Goal: Task Accomplishment & Management: Manage account settings

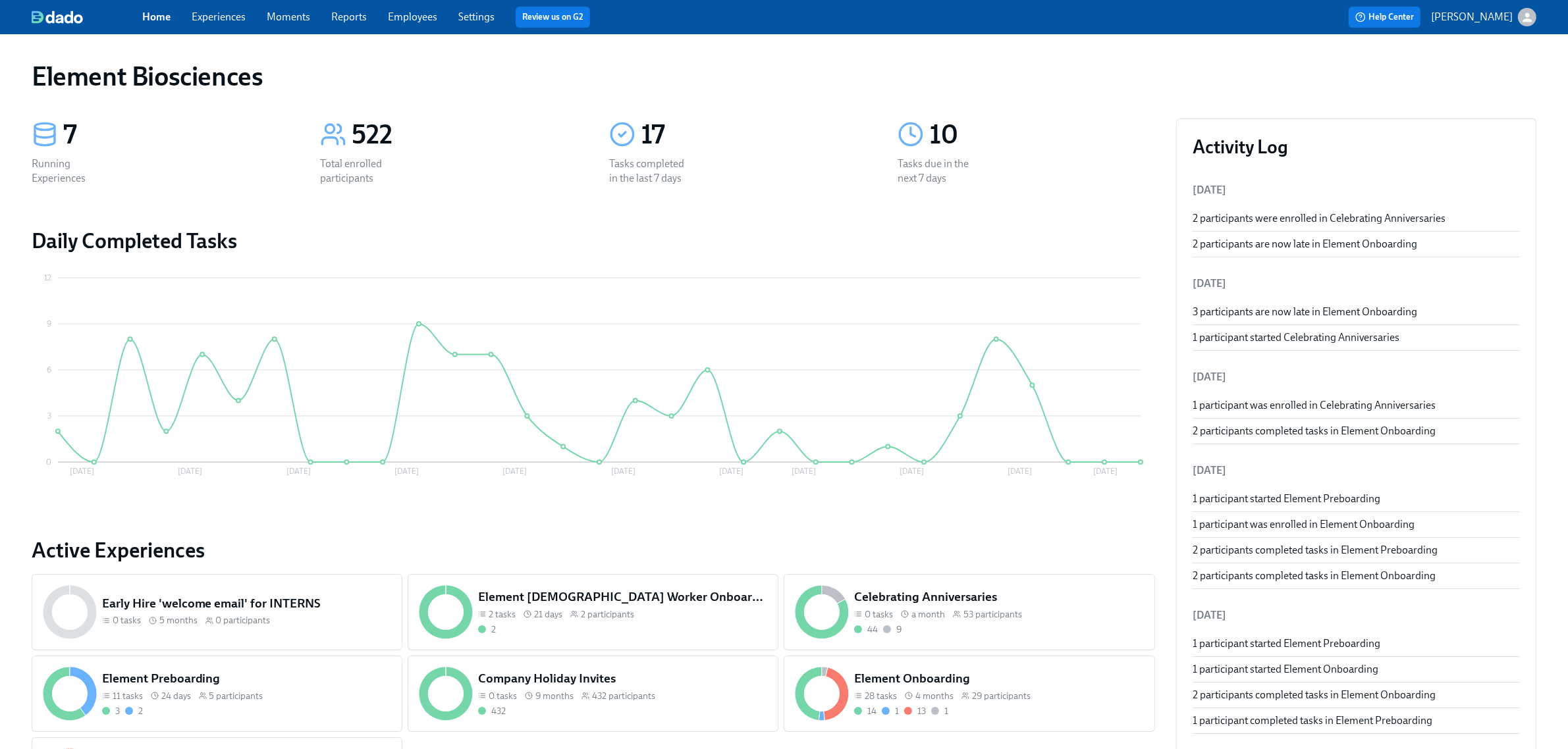
click at [241, 25] on div "Home Experiences Moments Reports Employees Settings Review us on G2" at bounding box center [491, 17] width 697 height 21
click at [241, 24] on span "Experiences" at bounding box center [218, 17] width 54 height 15
click at [219, 7] on div "Home Experiences Moments Reports Employees Settings Review us on G2" at bounding box center [491, 17] width 697 height 21
click at [224, 11] on link "Experiences" at bounding box center [218, 16] width 54 height 13
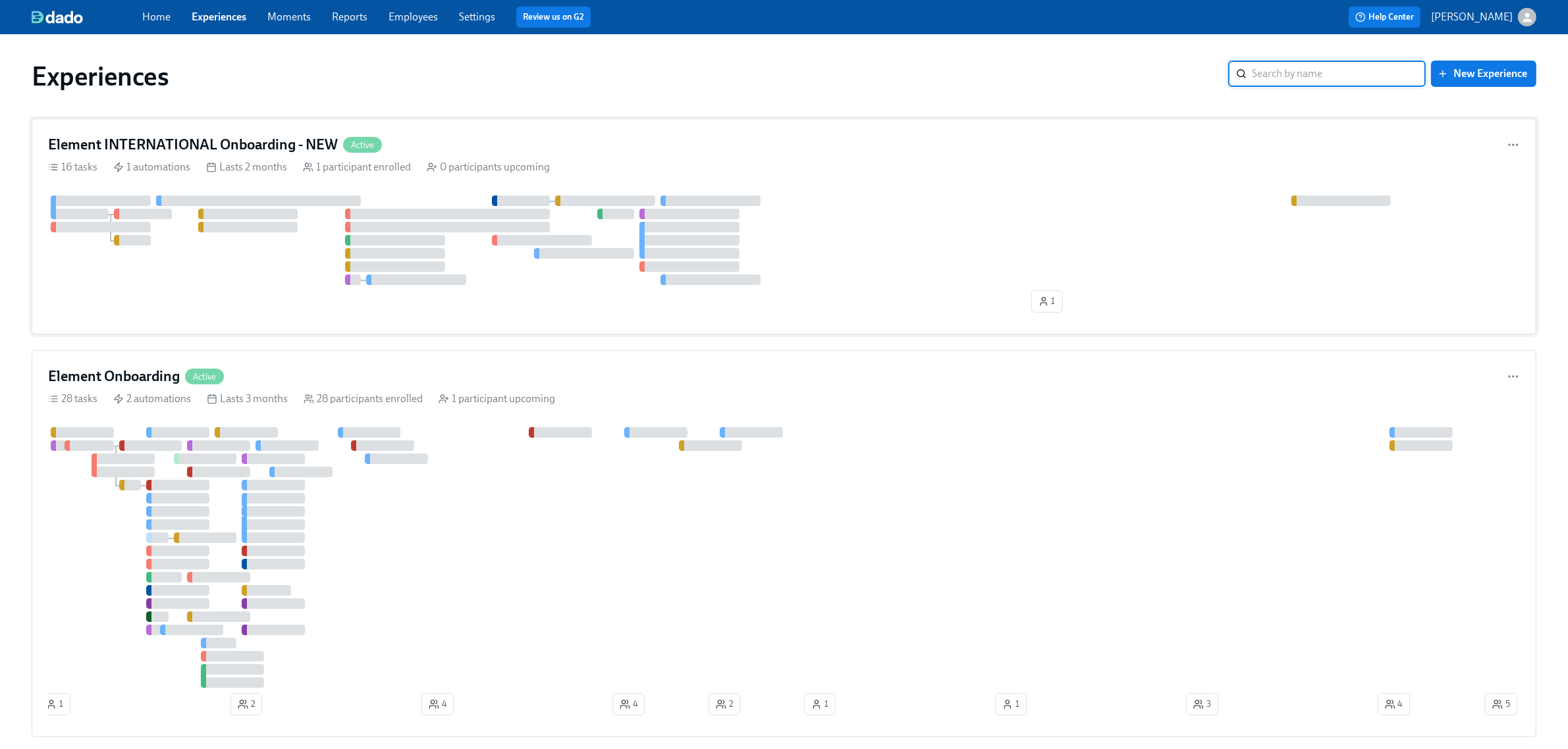
click at [480, 140] on div "Element INTERNATIONAL Onboarding - NEW Active" at bounding box center [784, 145] width 1472 height 20
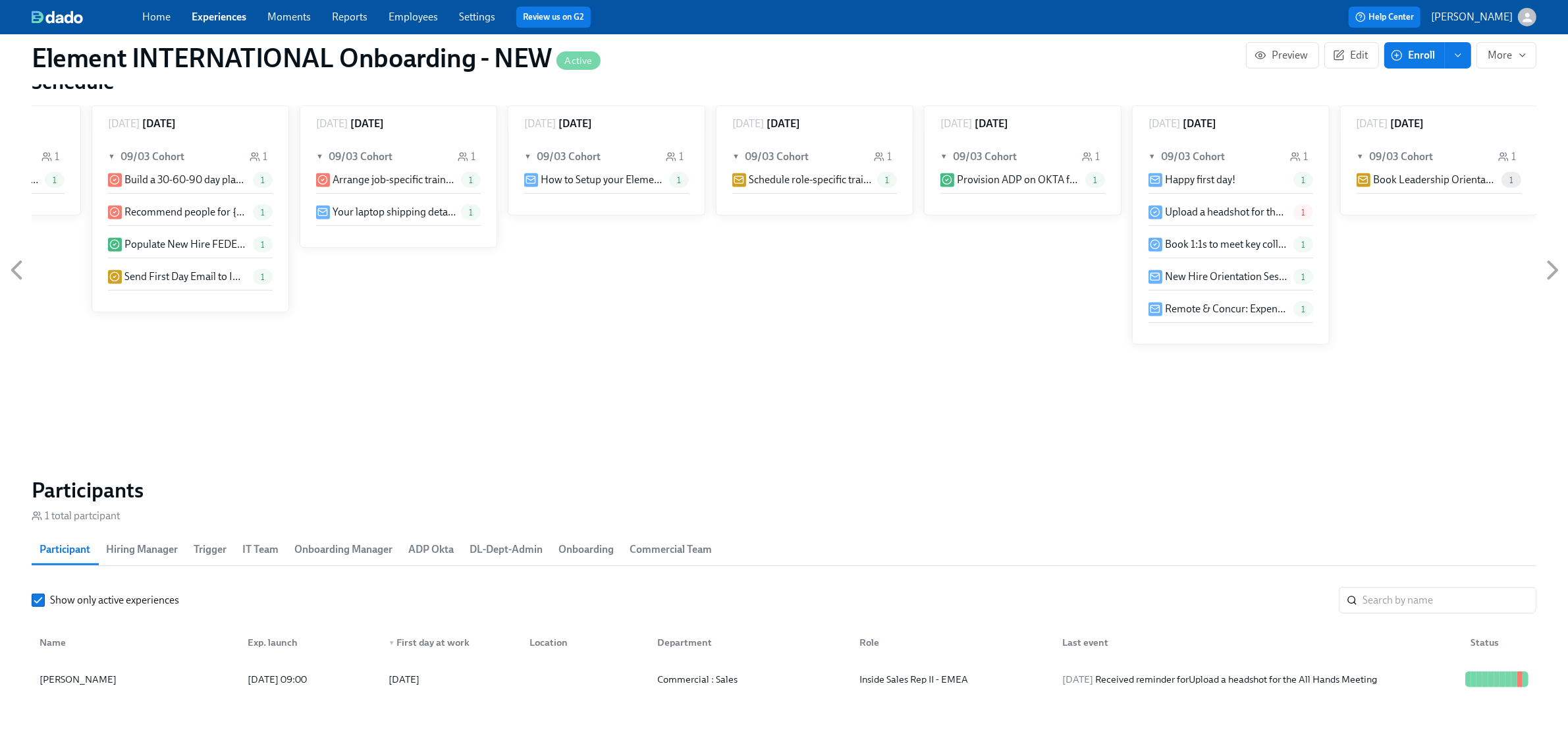
scroll to position [983, 0]
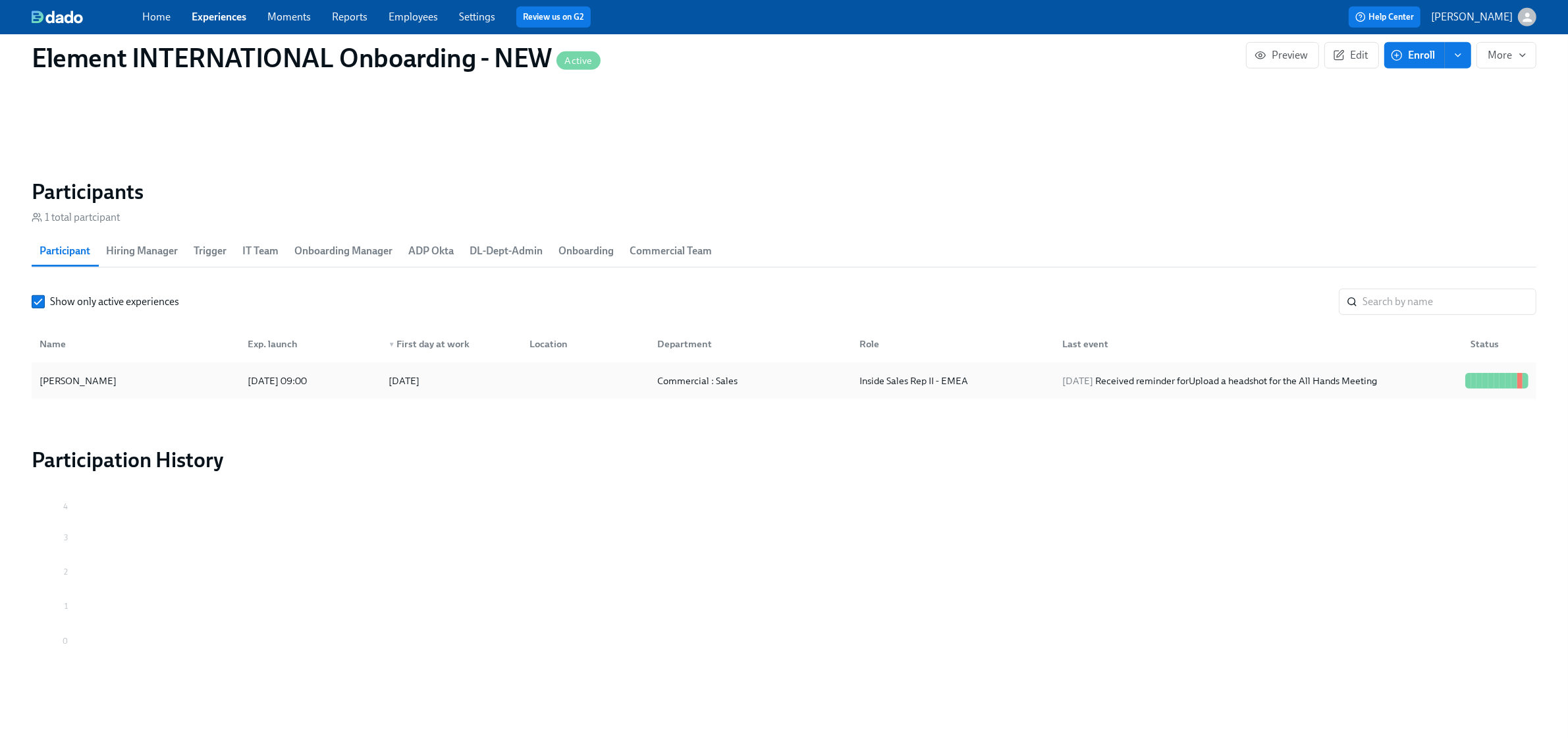
click at [158, 387] on div "[PERSON_NAME]" at bounding box center [135, 381] width 203 height 26
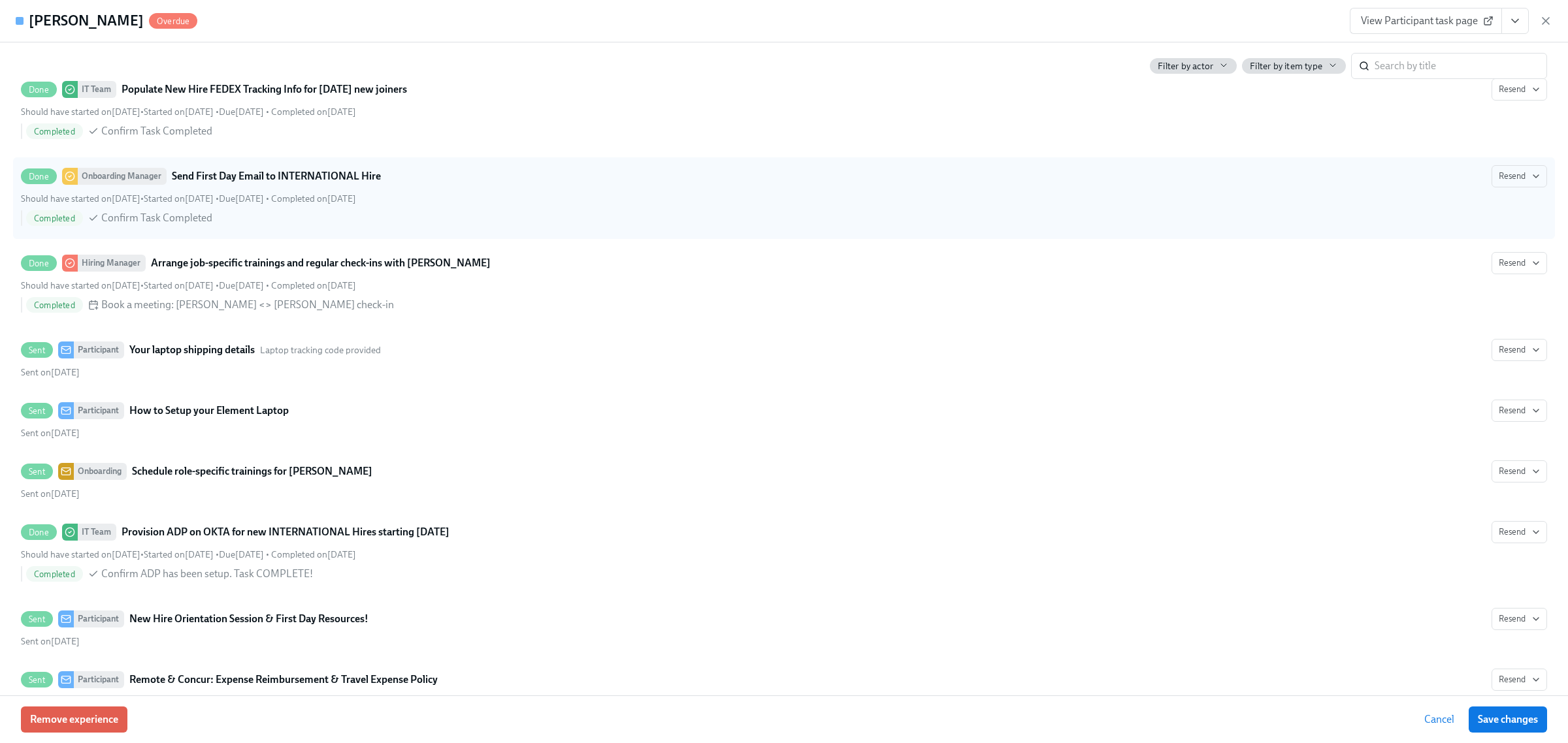
scroll to position [1877, 0]
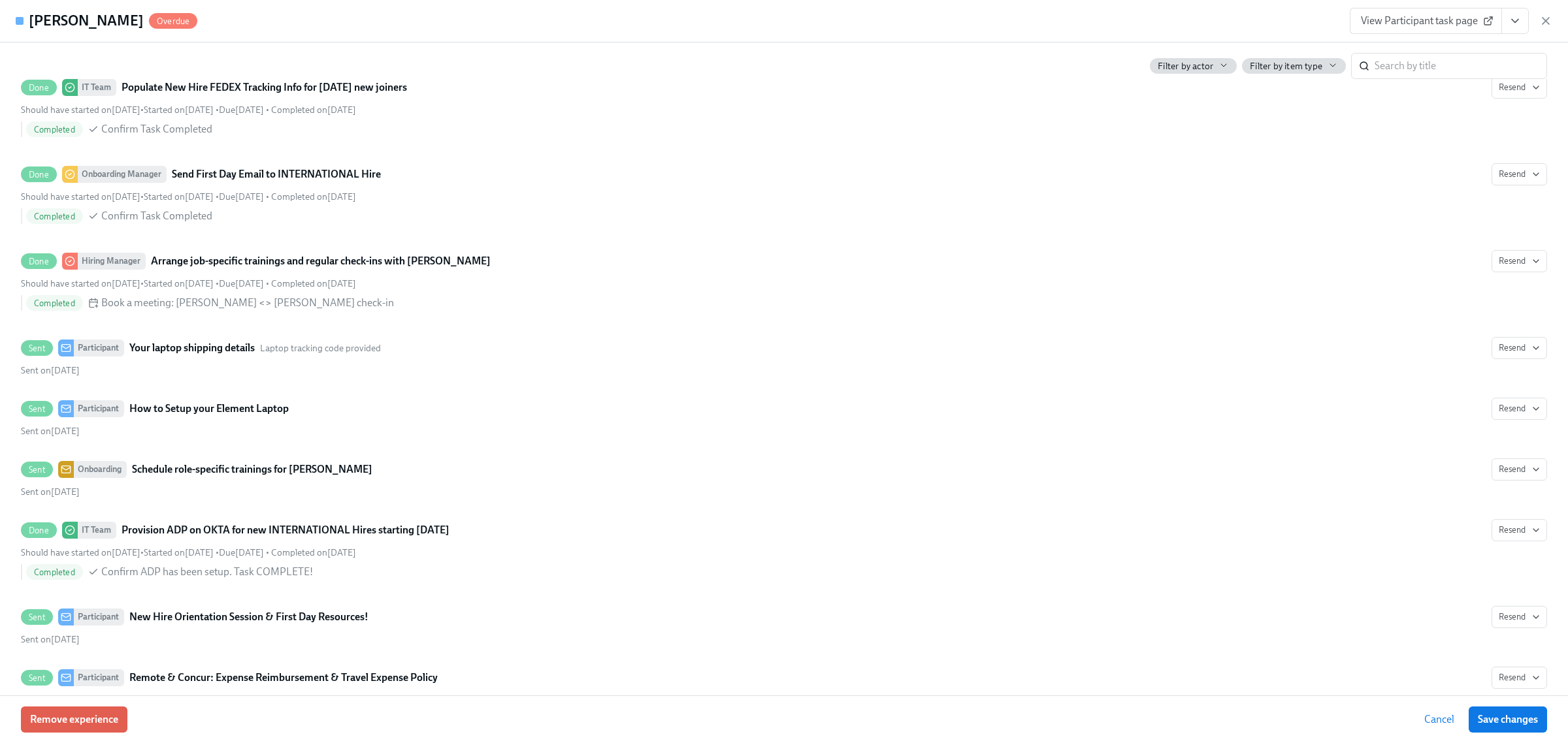
click at [1438, 24] on span "View Participant task page" at bounding box center [1426, 21] width 130 height 13
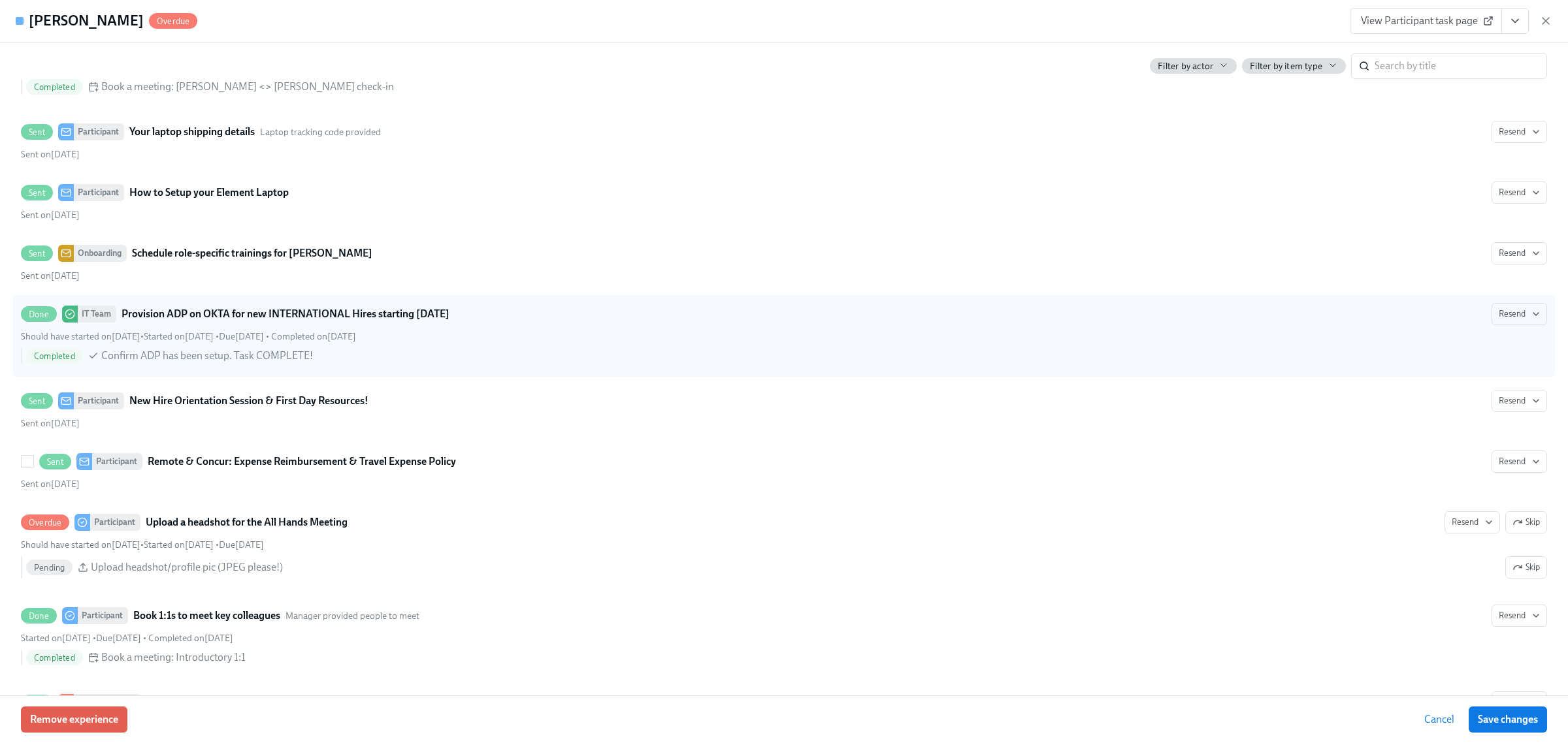
scroll to position [2122, 0]
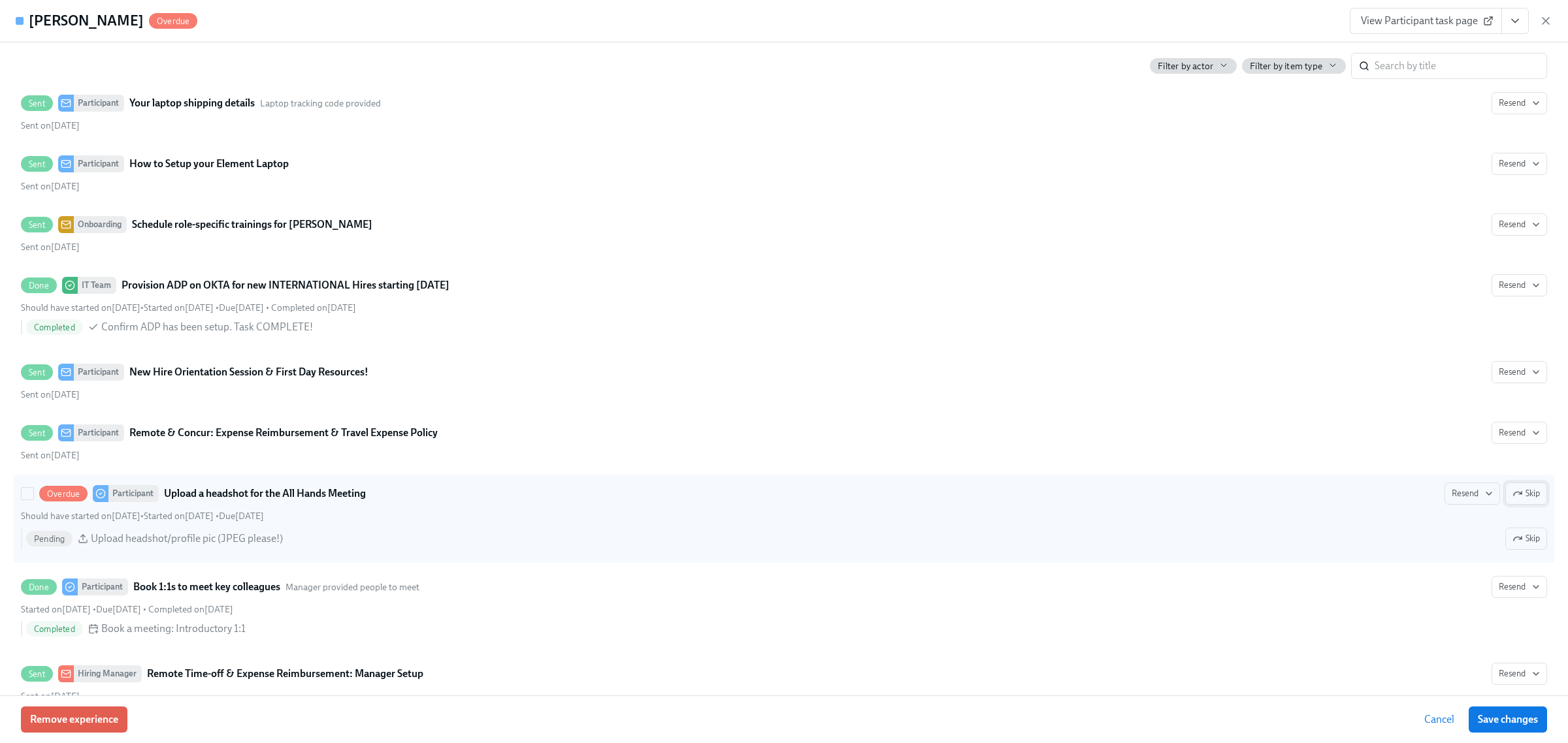
click at [1513, 504] on button "Skip" at bounding box center [1526, 493] width 42 height 22
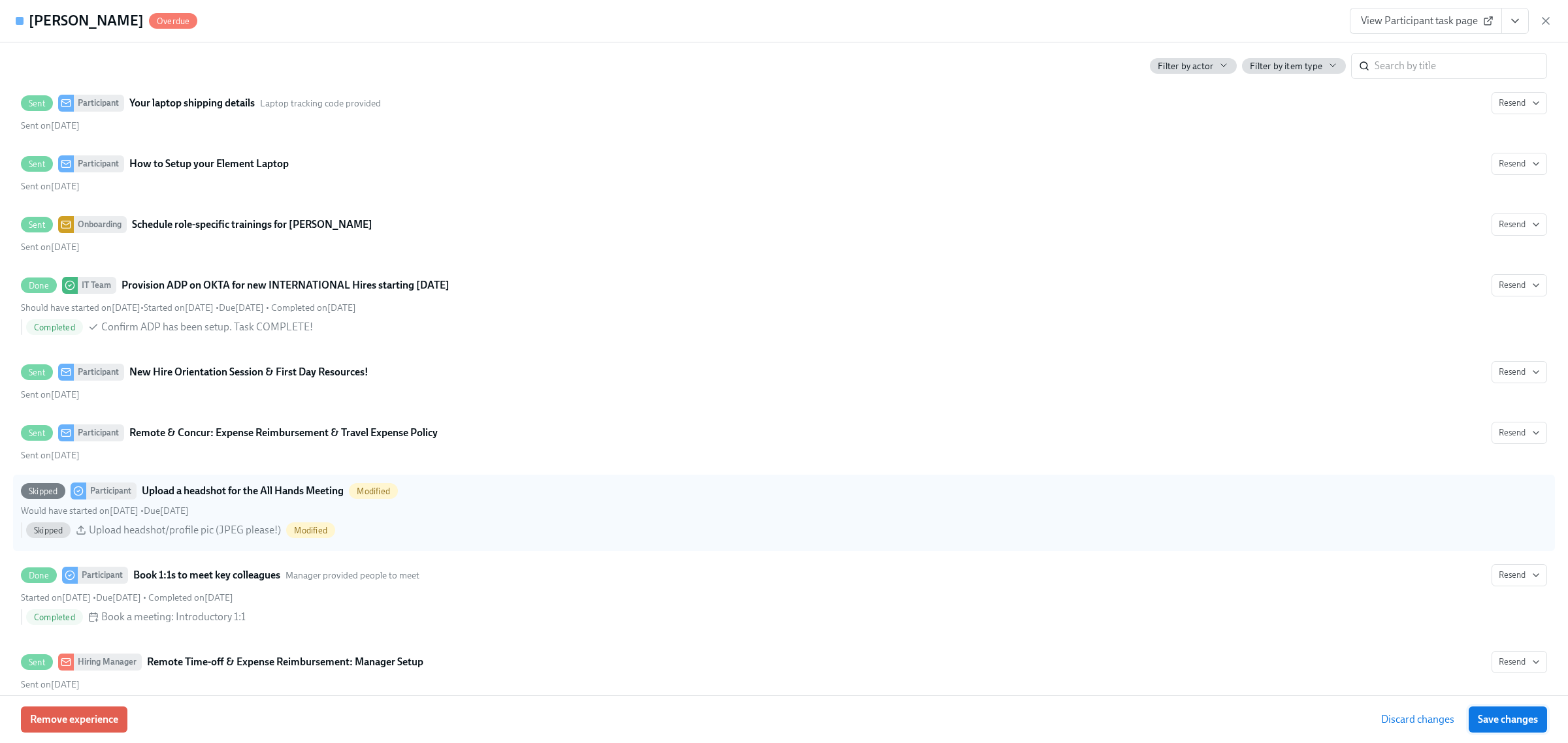
click at [1511, 727] on button "Save changes" at bounding box center [1508, 719] width 78 height 26
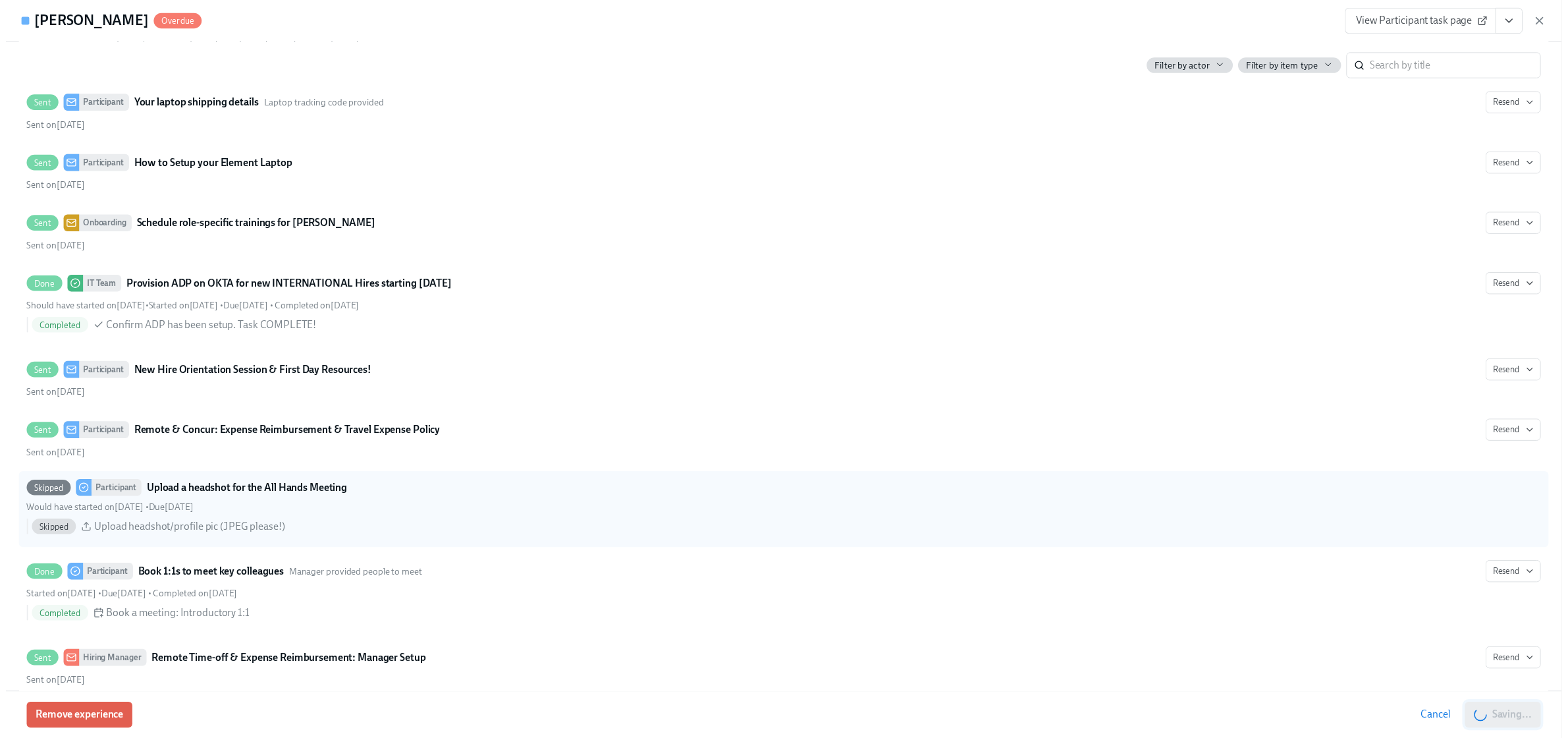
scroll to position [0, 1815]
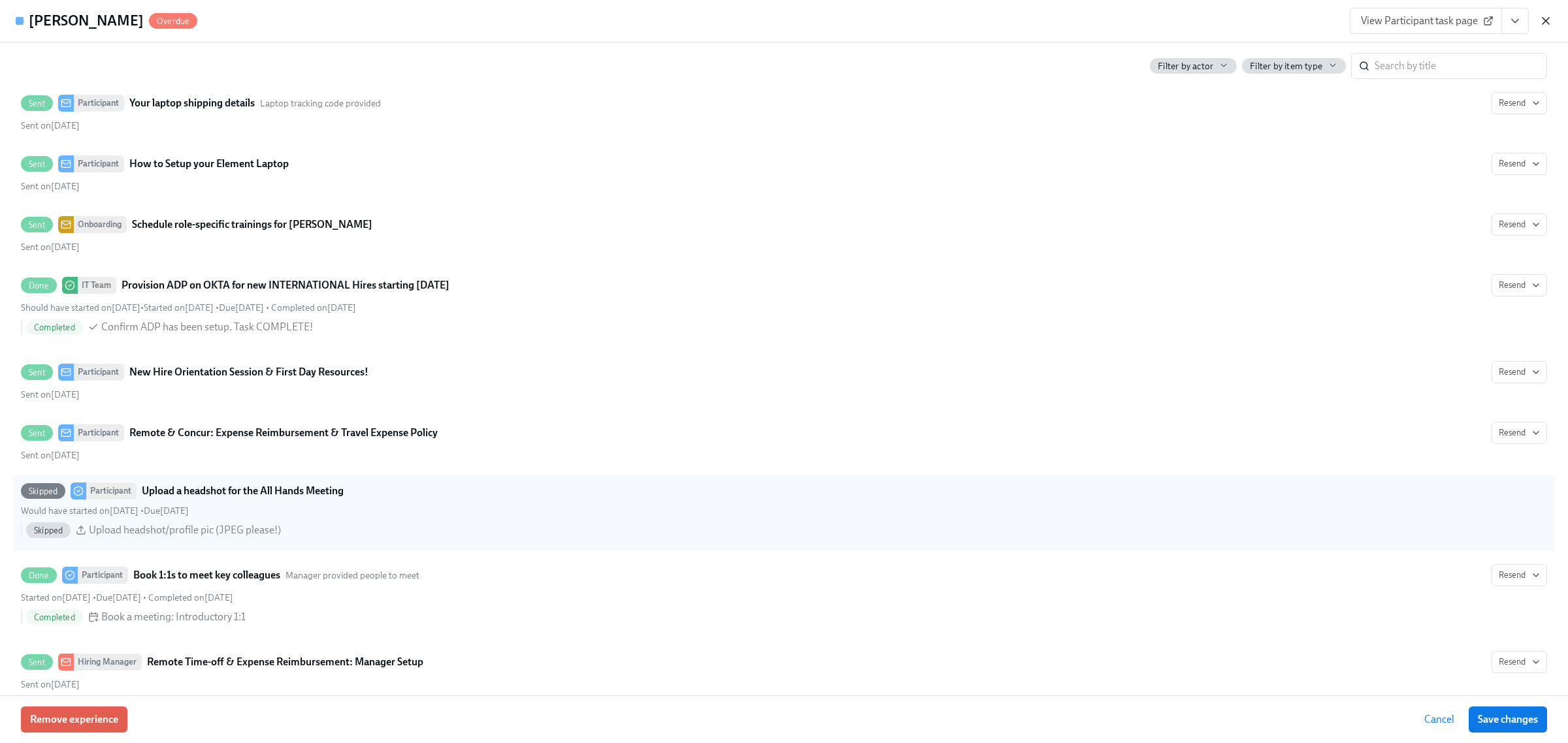
click at [1546, 21] on icon "button" at bounding box center [1546, 21] width 13 height 13
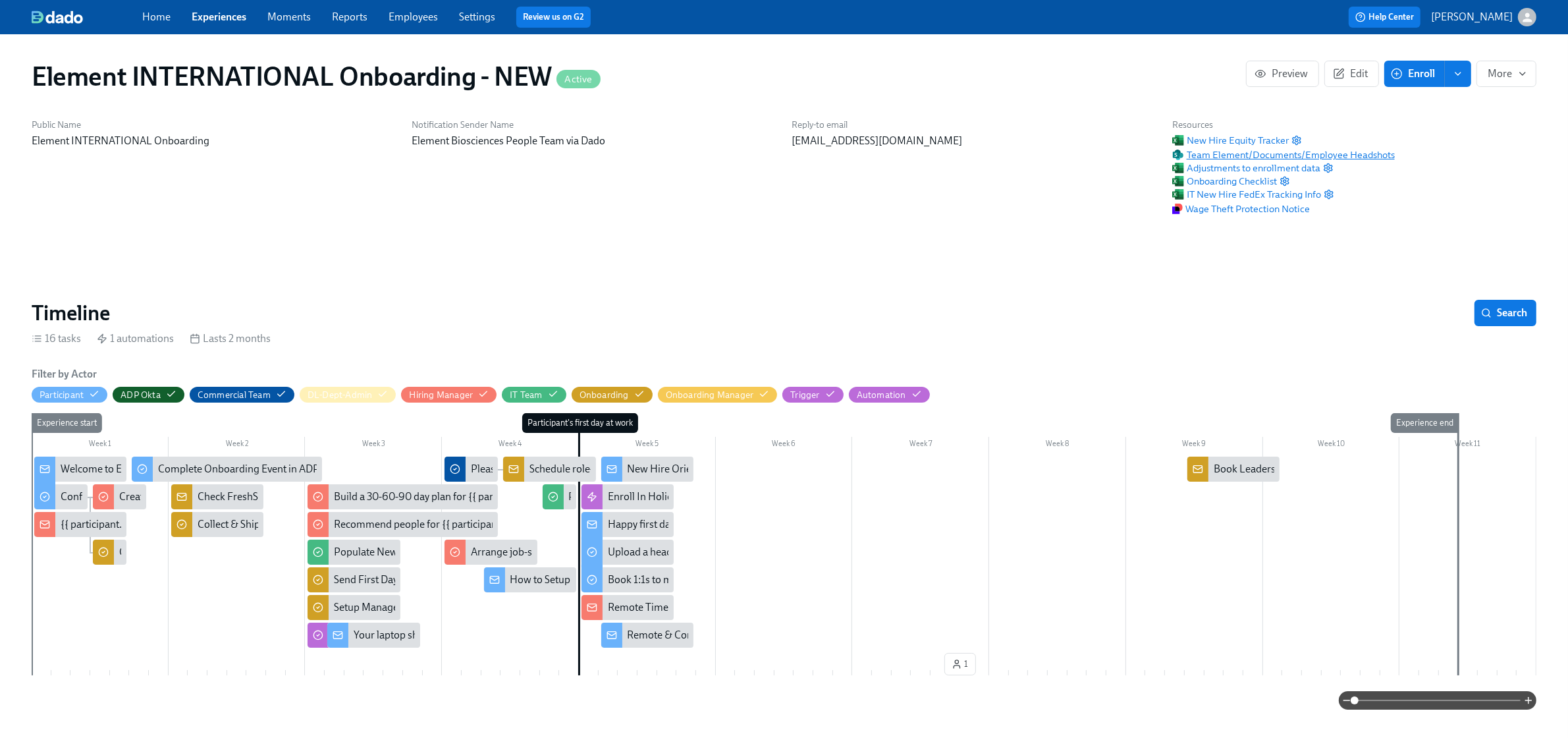
click at [1269, 155] on span "Team Element/Documents/Employee Headshots" at bounding box center [1284, 155] width 223 height 13
click at [1294, 152] on span "Team Element/Documents/Employee Headshots" at bounding box center [1284, 155] width 223 height 13
click at [224, 20] on link "Experiences" at bounding box center [219, 16] width 55 height 13
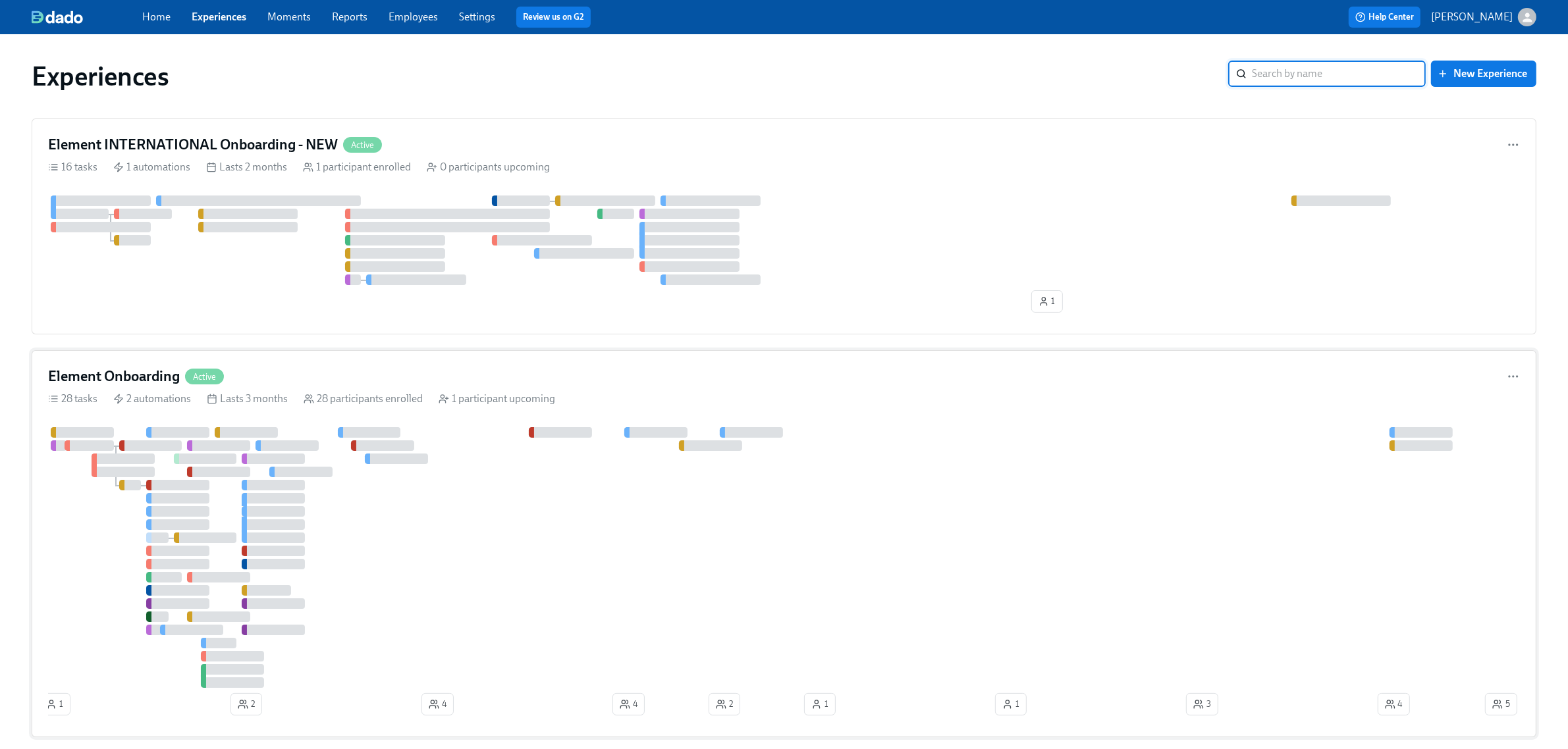
click at [521, 396] on div "1 participant upcoming" at bounding box center [497, 399] width 117 height 15
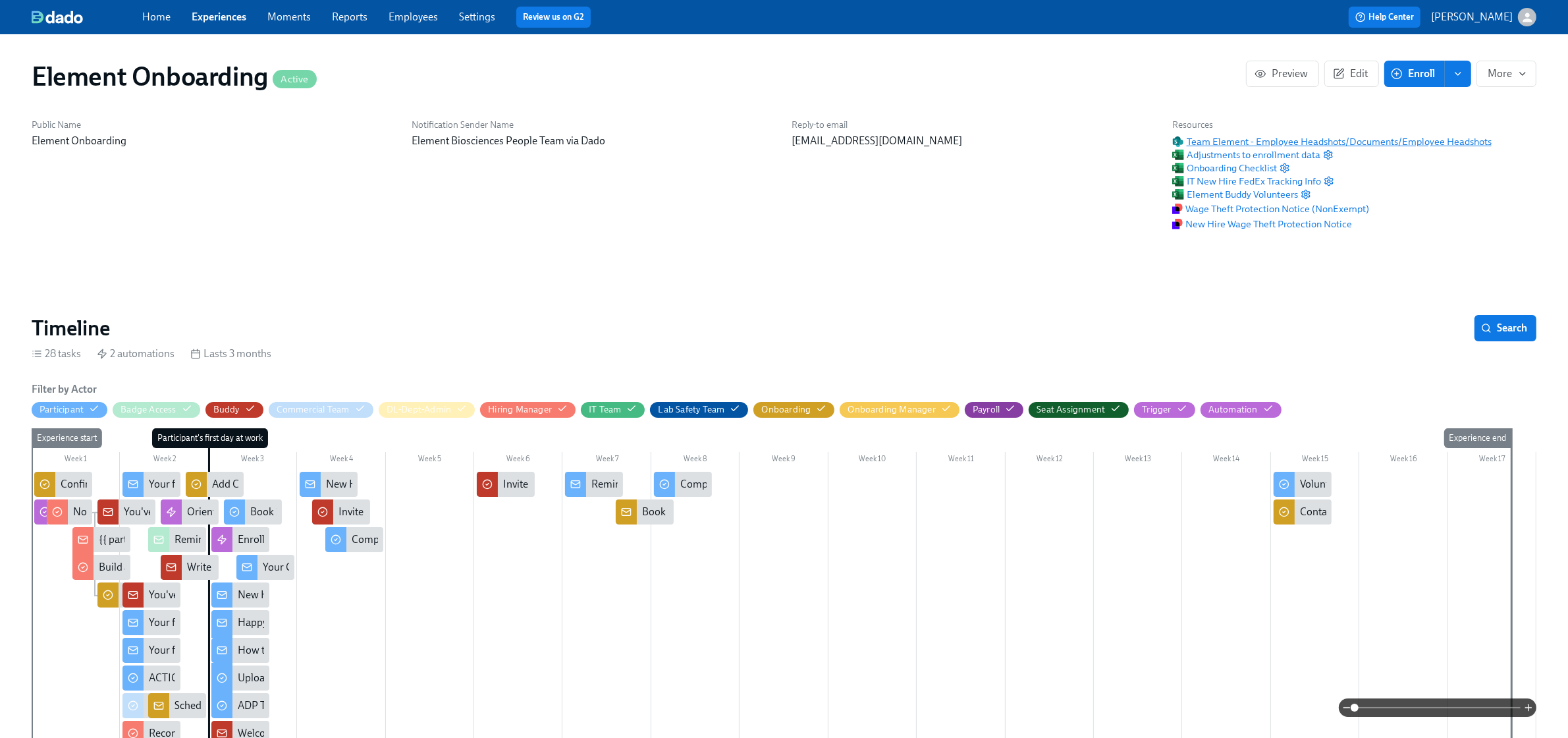
click at [1314, 143] on span "Team Element - Employee Headshots/Documents/Employee Headshots" at bounding box center [1332, 142] width 319 height 13
